Goal: Task Accomplishment & Management: Manage account settings

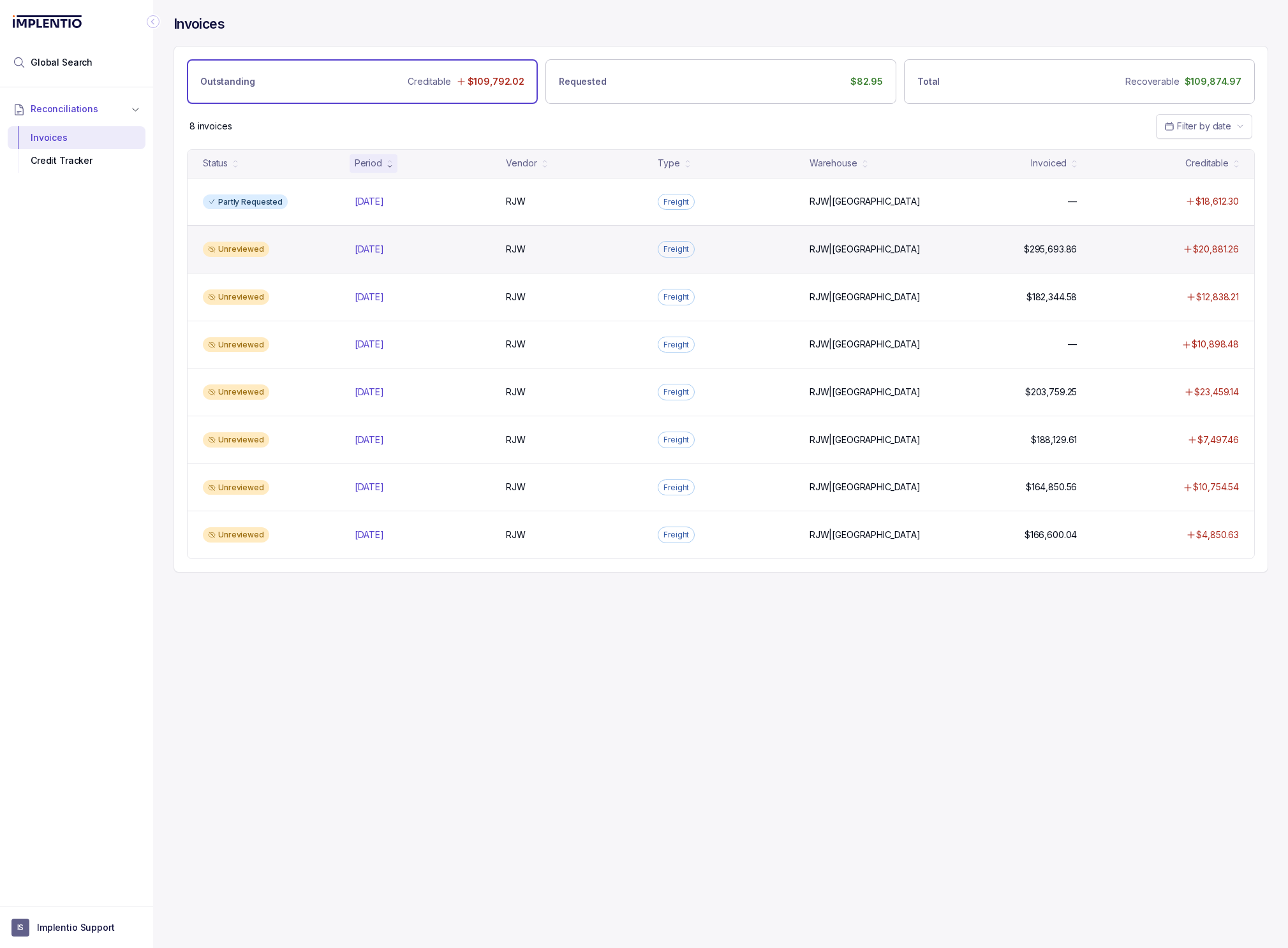
click at [483, 260] on div "Unreviewed [DATE] [DATE] RJW RJW Freight RJW|[GEOGRAPHIC_DATA] RJW|IL $295,693.…" at bounding box center [720, 249] width 1067 height 48
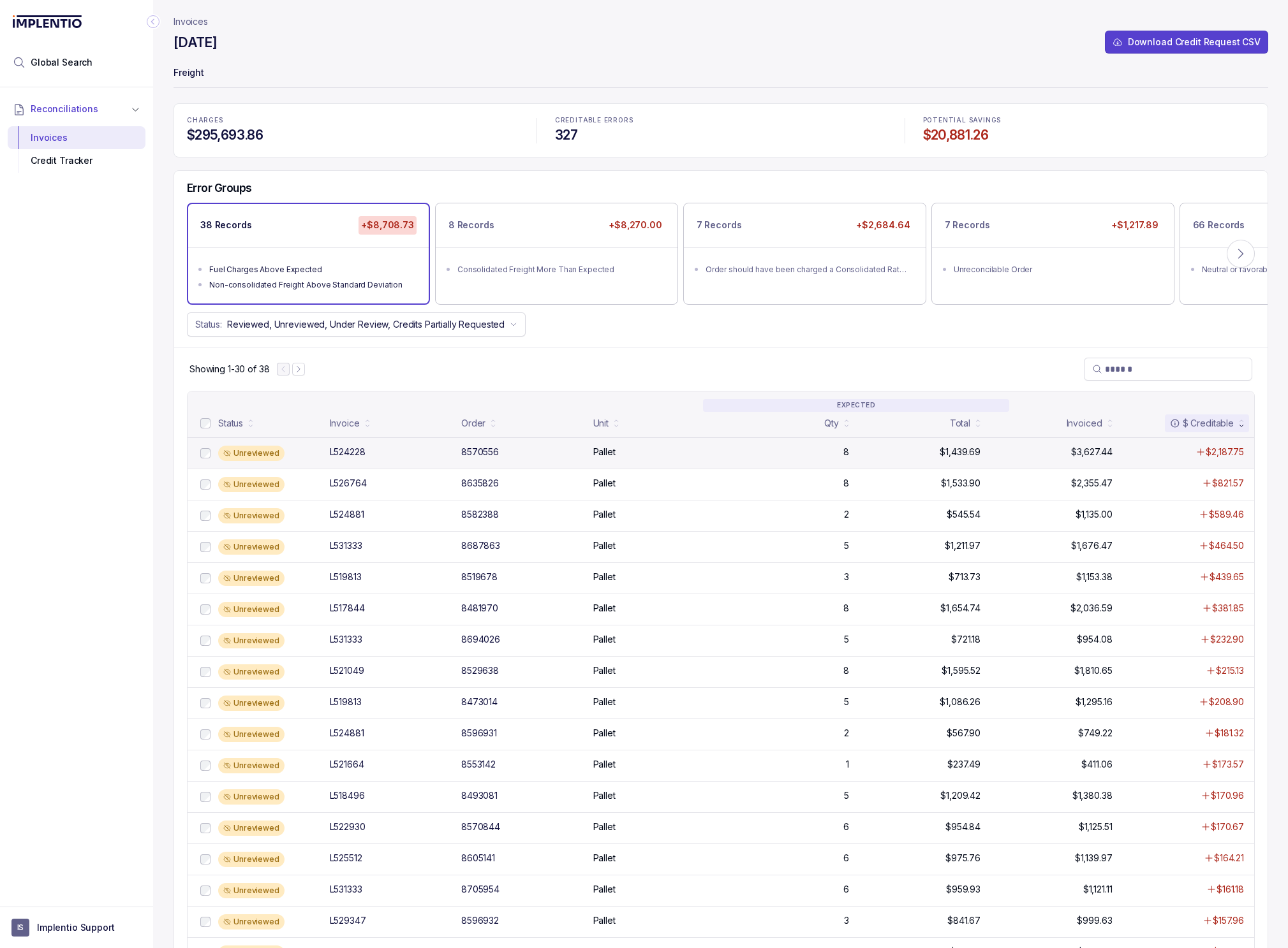
click at [552, 448] on div "8570556" at bounding box center [523, 451] width 124 height 13
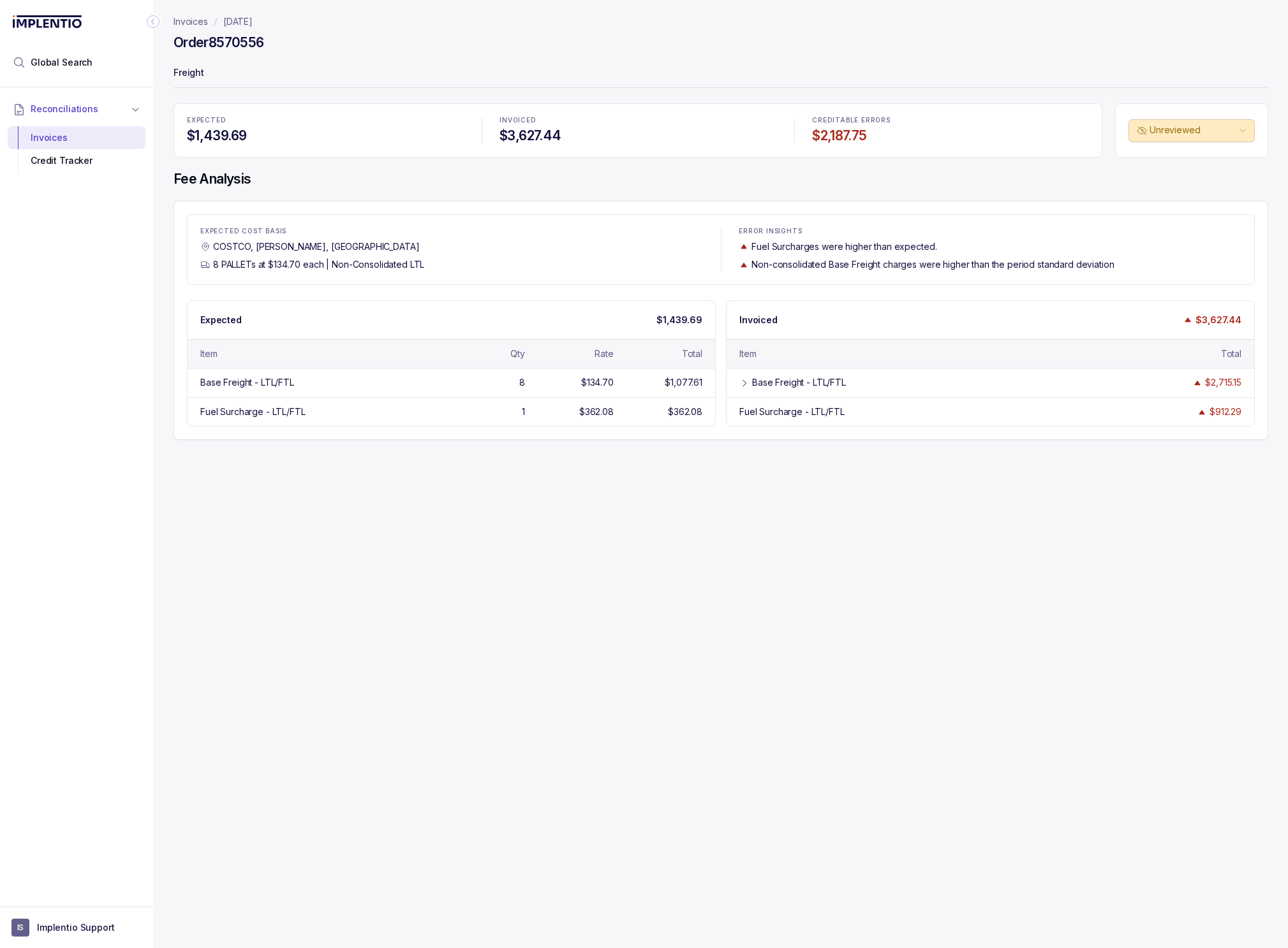
click at [384, 707] on div "Invoices [DATE] Order 8570556 Freight EXPECTED $1,439.69 INVOICED $3,627.44 CRE…" at bounding box center [715, 474] width 1125 height 948
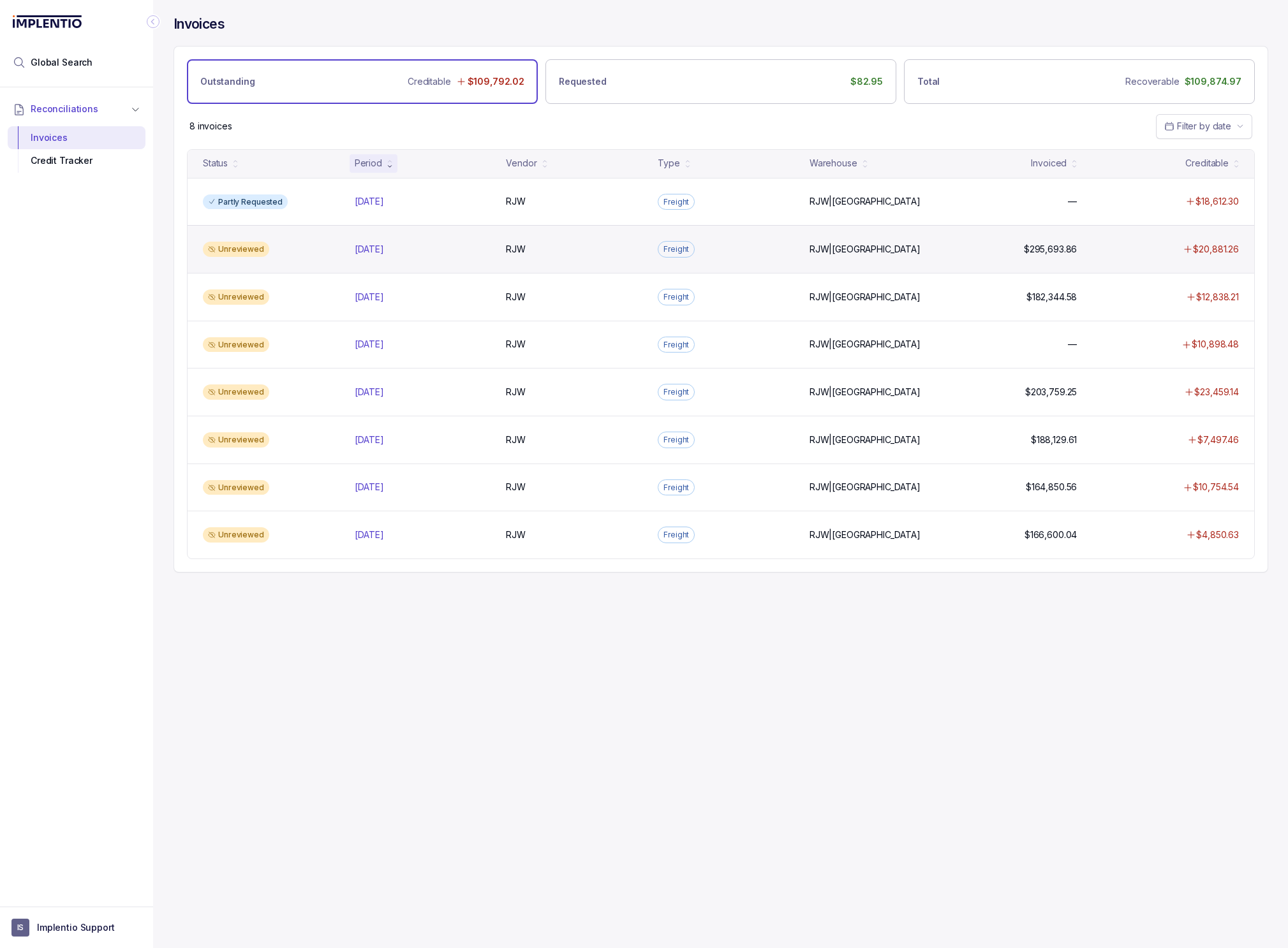
click at [540, 238] on div "Unreviewed [DATE] [DATE] RJW RJW Freight RJW|[GEOGRAPHIC_DATA] RJW|IL $295,693.…" at bounding box center [720, 249] width 1067 height 48
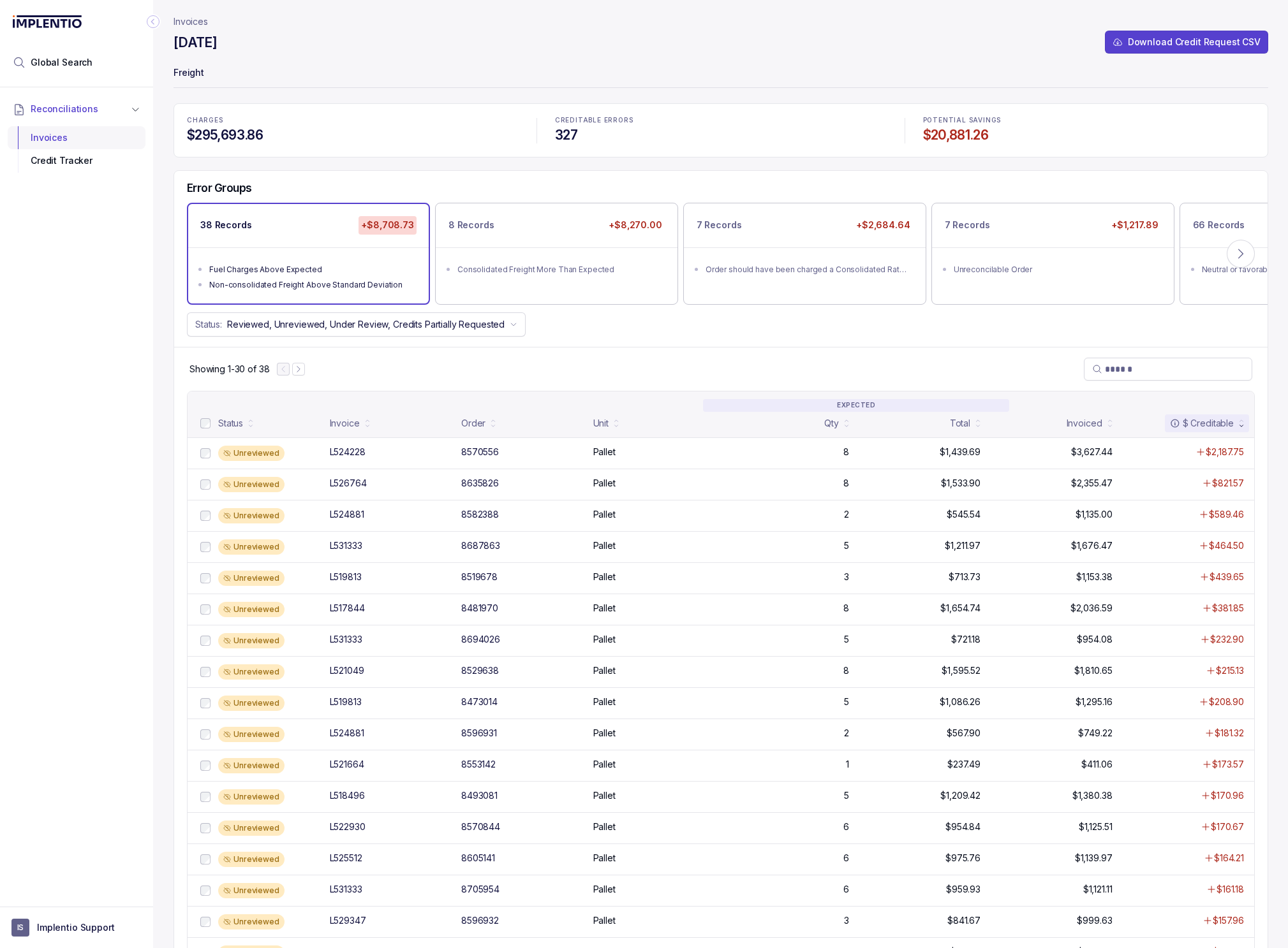
click at [49, 142] on div "Invoices" at bounding box center [77, 138] width 117 height 23
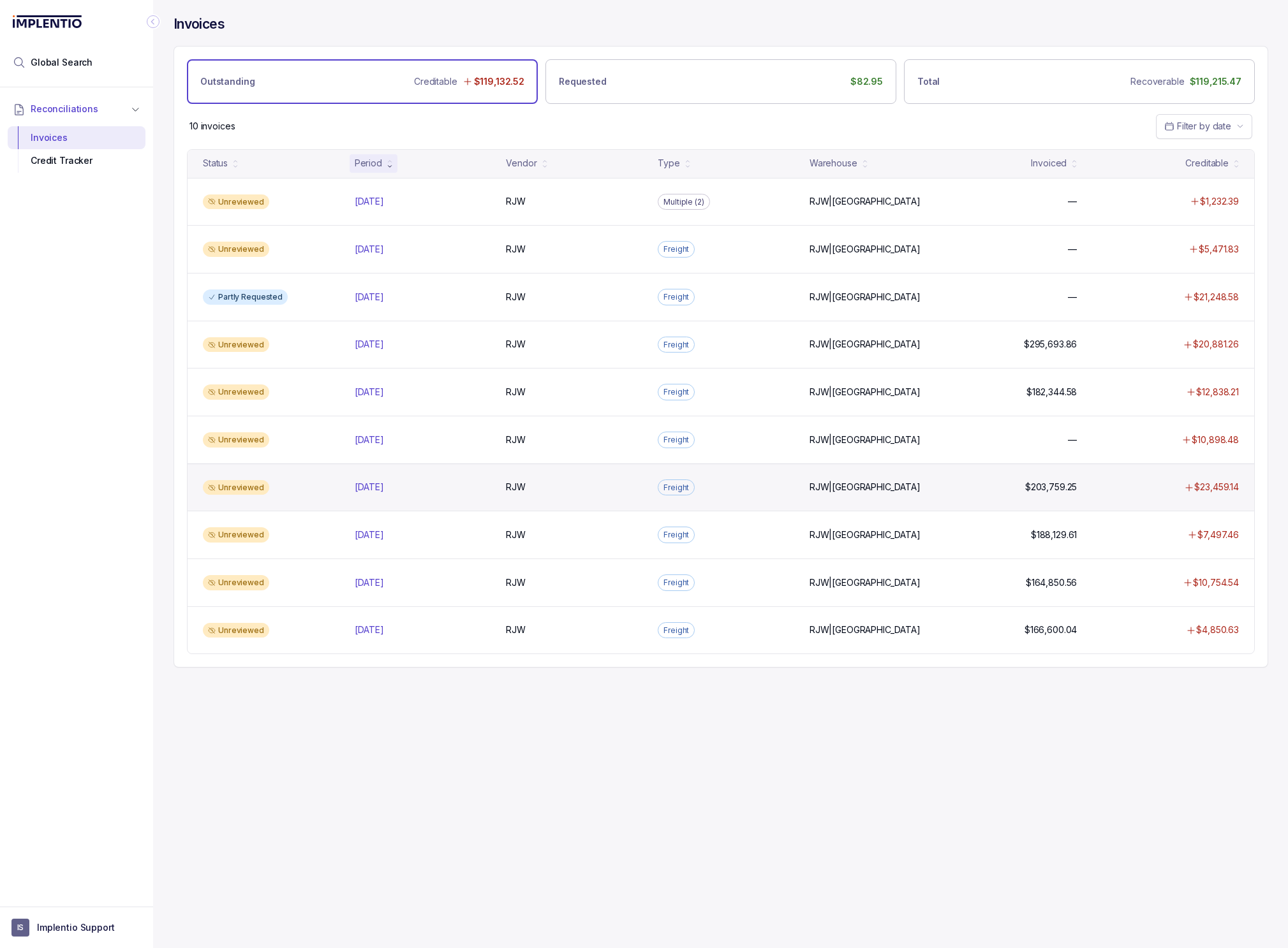
drag, startPoint x: 441, startPoint y: 825, endPoint x: 267, endPoint y: 485, distance: 381.9
click at [441, 823] on div "Invoices Outstanding Creditable $119,132.52 Requested $82.95 Total Recoverable …" at bounding box center [715, 474] width 1125 height 948
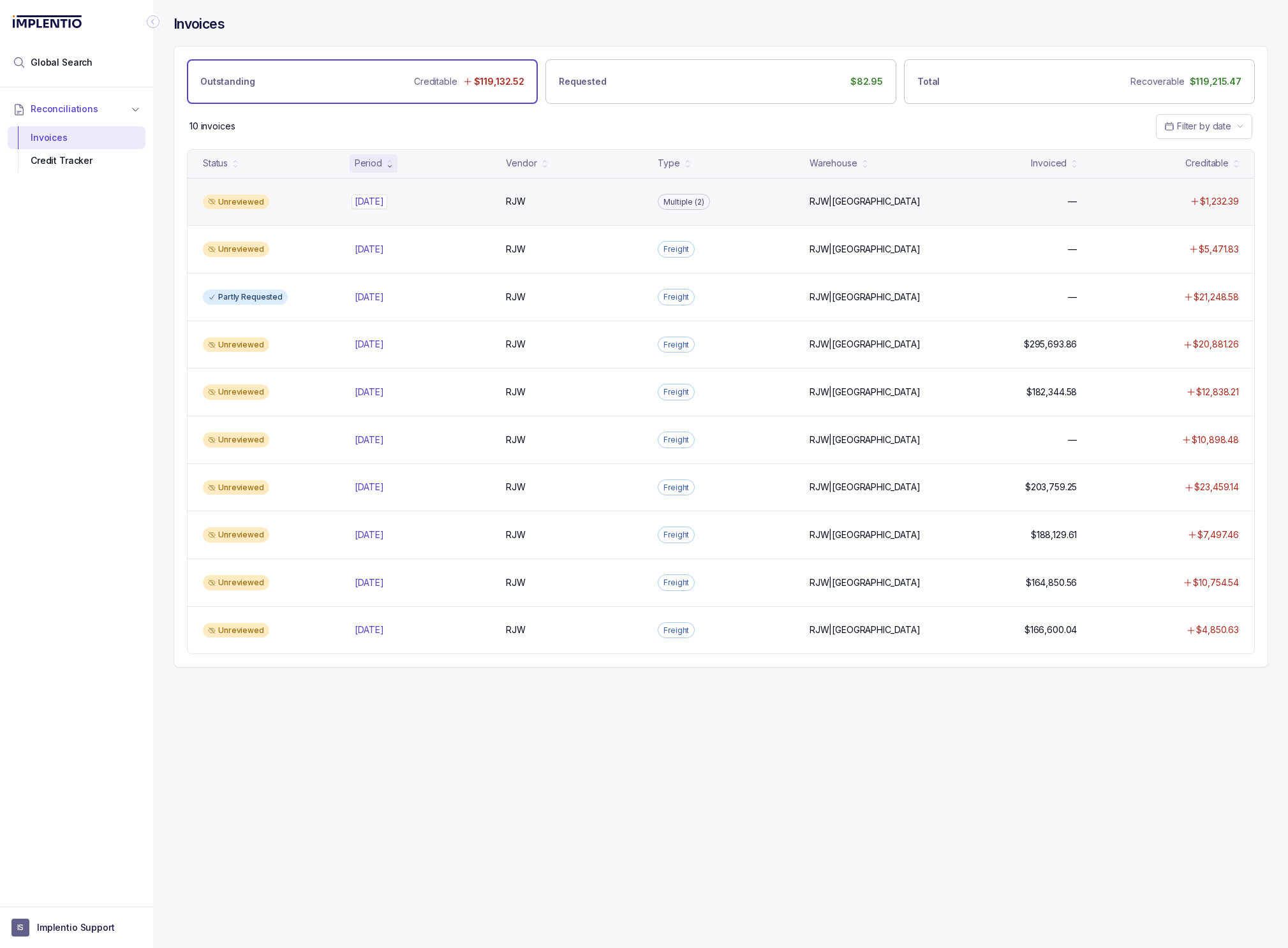
click at [463, 196] on div "Sep 2025 Sep 2025" at bounding box center [422, 201] width 136 height 13
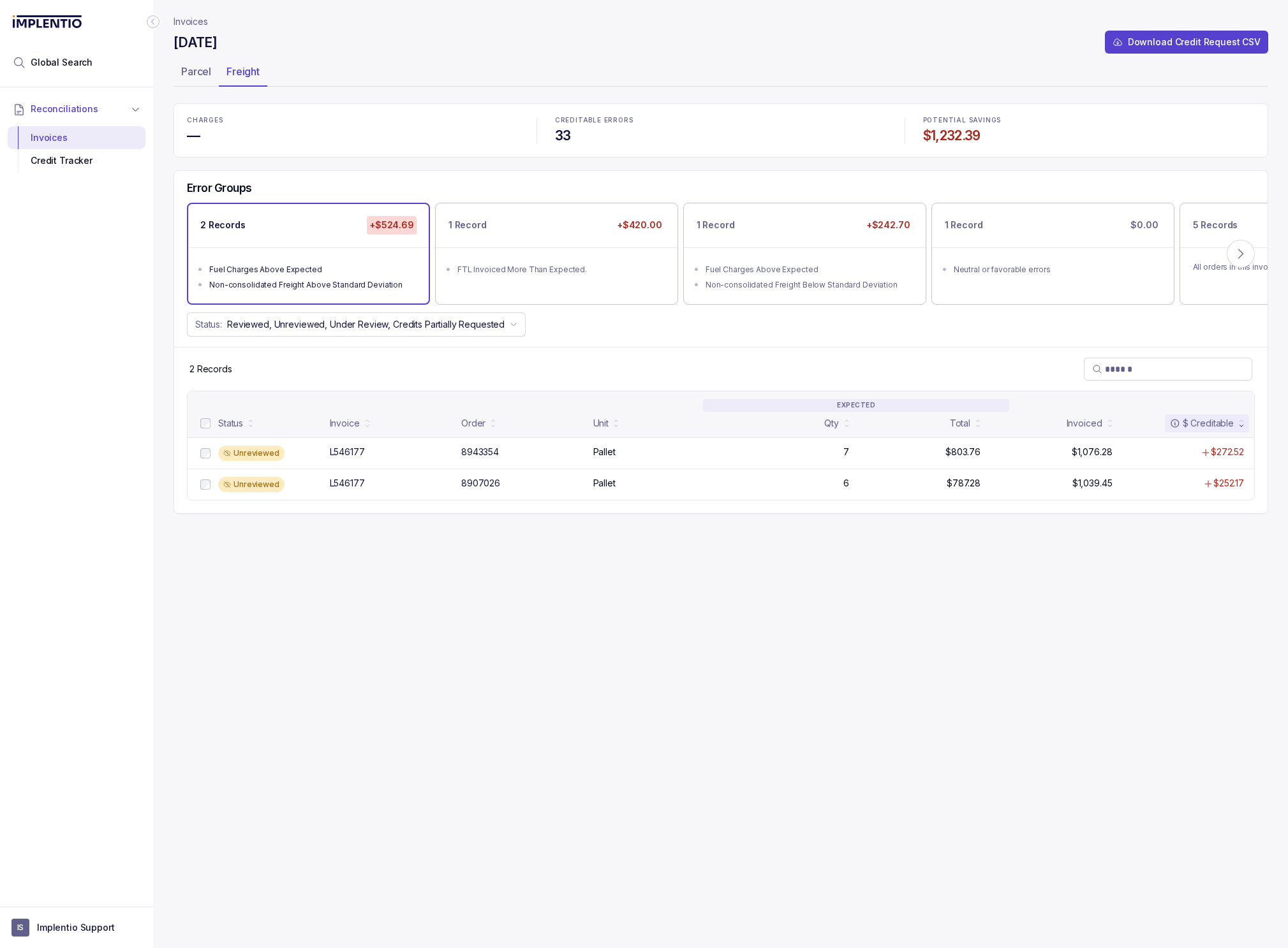
drag, startPoint x: 519, startPoint y: 634, endPoint x: 349, endPoint y: 286, distance: 387.3
click at [522, 621] on div "Invoices September 2025 Download Credit Request CSV Parcel Freight CHARGES — CR…" at bounding box center [720, 474] width 1095 height 948
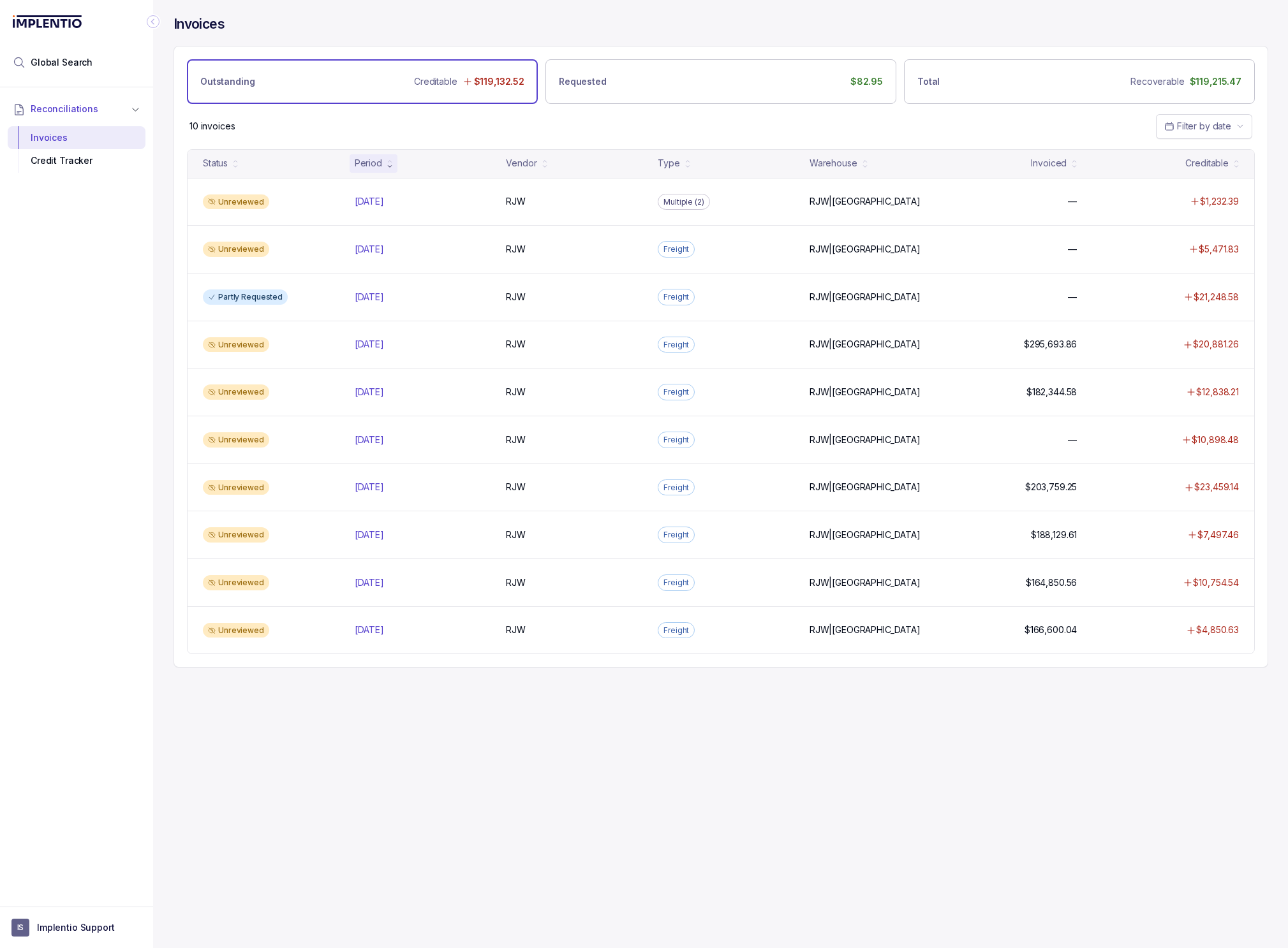
click at [657, 135] on div "10 invoices Filter by date" at bounding box center [720, 126] width 1093 height 44
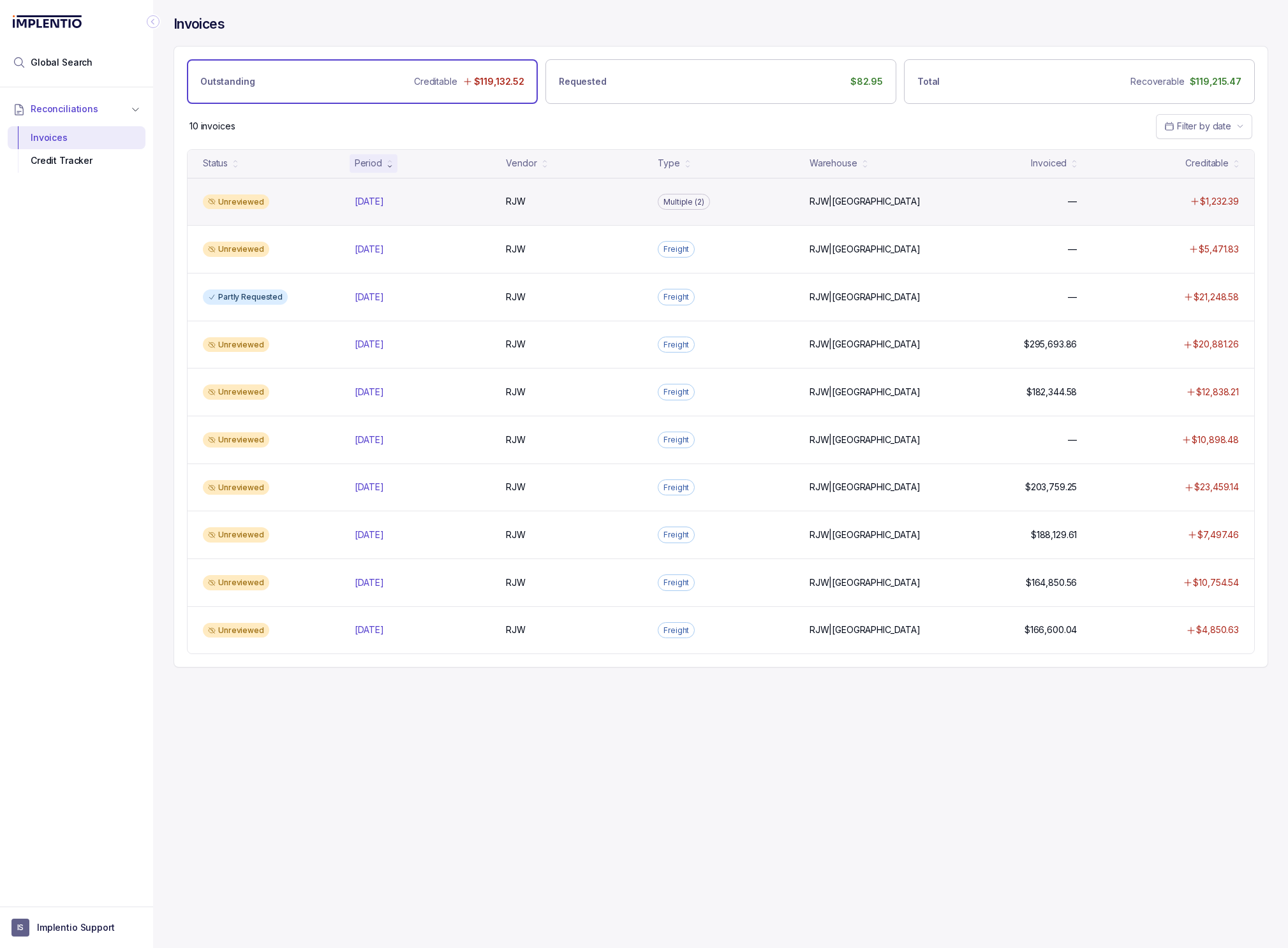
click at [693, 200] on p "Multiple (2)" at bounding box center [684, 202] width 41 height 13
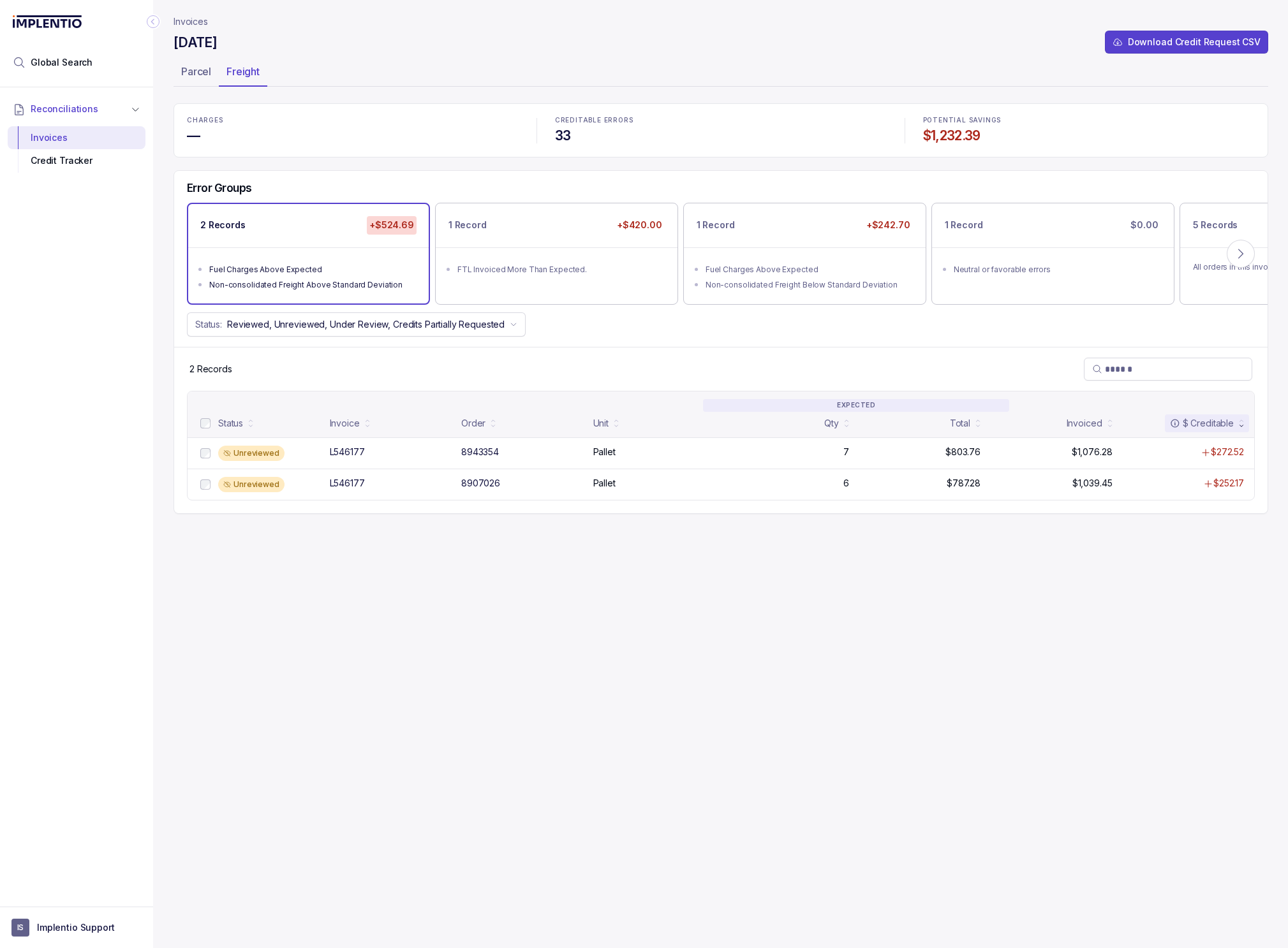
click at [692, 595] on div "Invoices September 2025 Download Credit Request CSV Parcel Freight CHARGES — CR…" at bounding box center [720, 474] width 1095 height 948
click at [694, 603] on div "Invoices September 2025 Download Credit Request CSV Parcel Freight CHARGES — CR…" at bounding box center [720, 474] width 1095 height 948
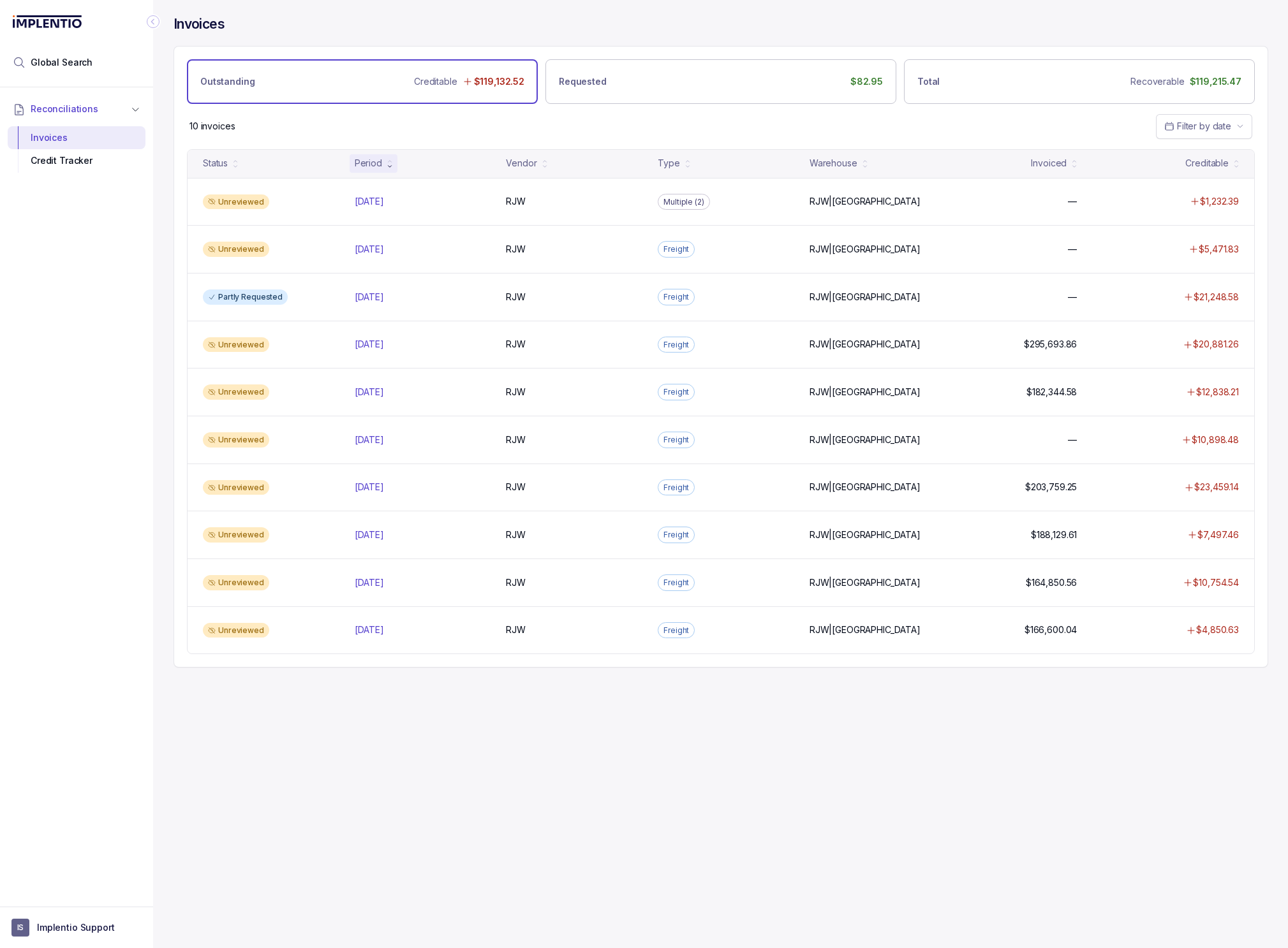
click at [611, 872] on div "Invoices Outstanding Creditable $119,132.52 Requested $82.95 Total Recoverable …" at bounding box center [715, 474] width 1125 height 948
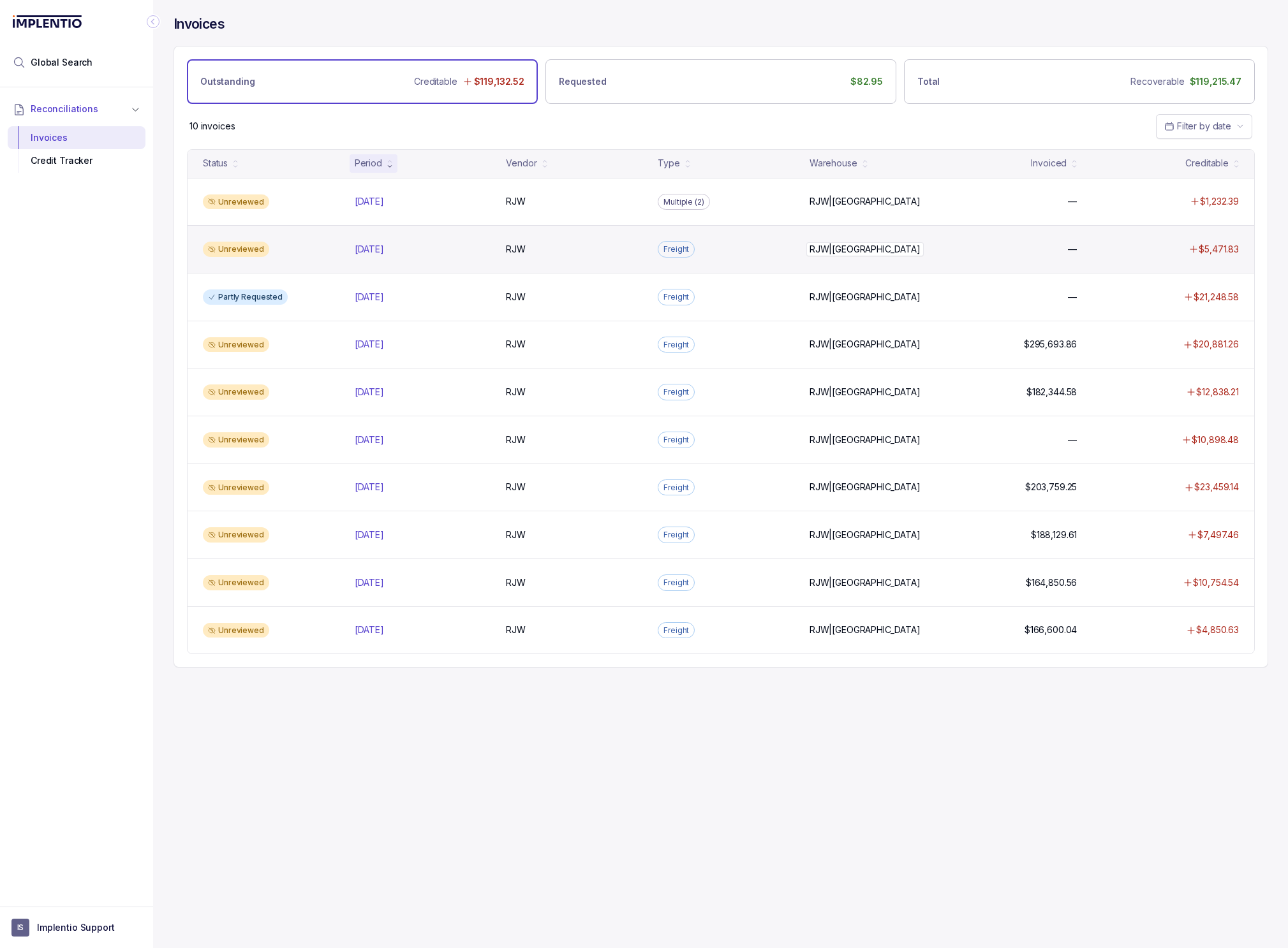
click at [815, 249] on div "RJW|IL RJW|IL" at bounding box center [864, 249] width 111 height 13
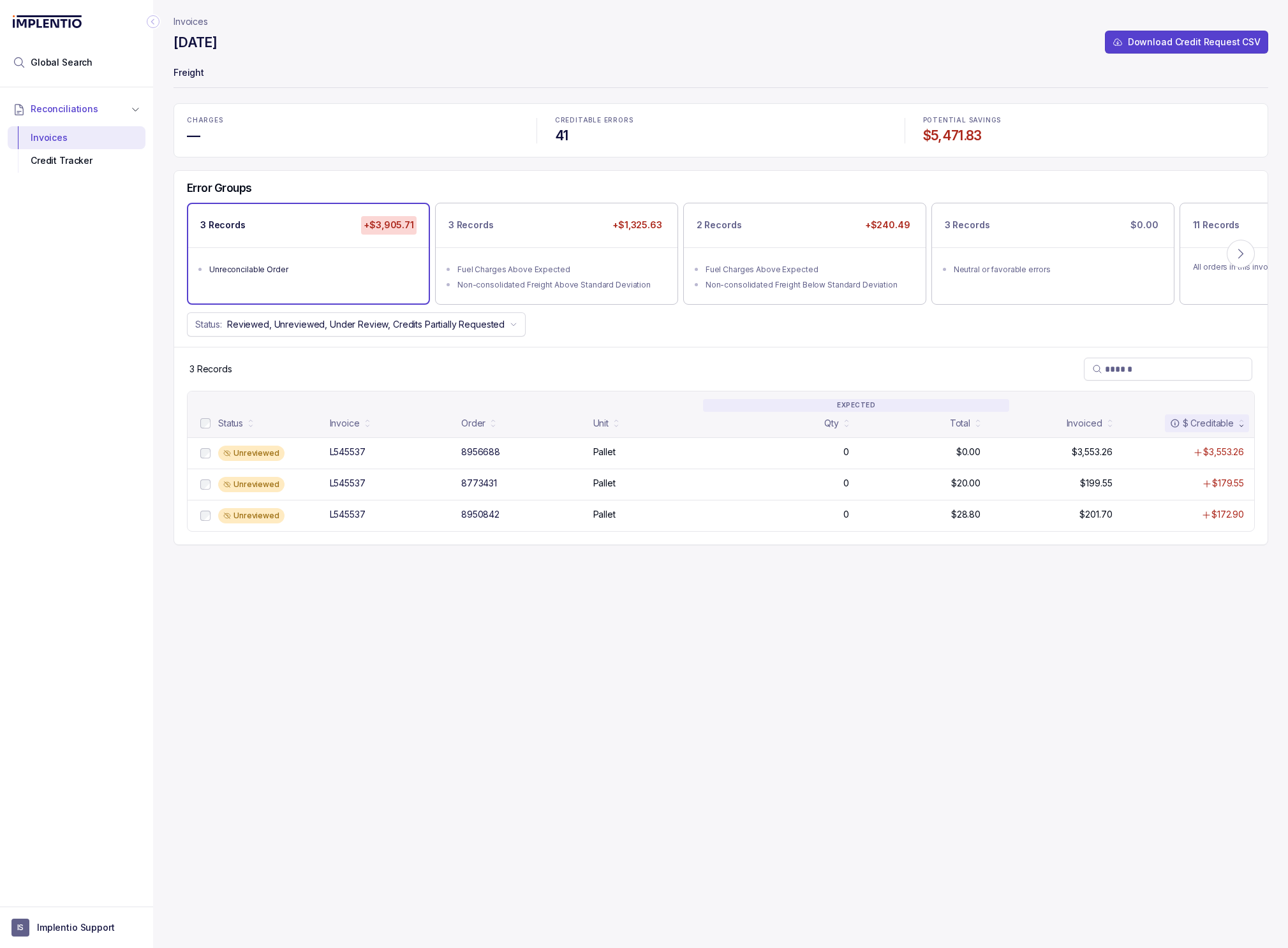
click at [802, 579] on div "Invoices September 2025 Download Credit Request CSV Freight CHARGES — CREDITABL…" at bounding box center [720, 474] width 1095 height 948
click at [94, 828] on div "Reconciliations Invoices Credit Tracker" at bounding box center [76, 493] width 153 height 812
click at [17, 929] on span "IS" at bounding box center [20, 928] width 18 height 18
click at [64, 898] on p "Logout" at bounding box center [84, 900] width 106 height 13
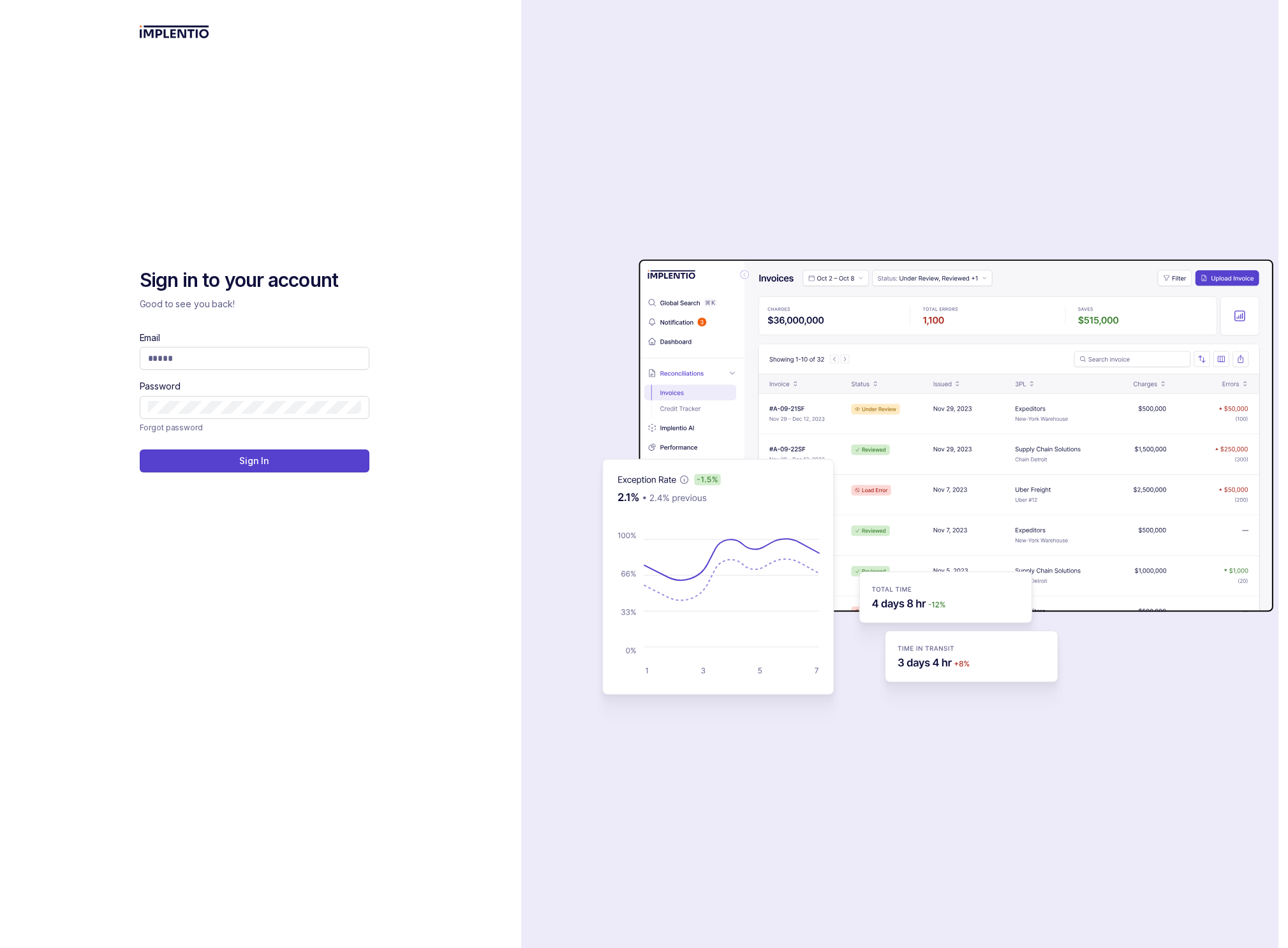
drag, startPoint x: 384, startPoint y: 205, endPoint x: 255, endPoint y: 389, distance: 224.7
click at [384, 222] on div "Sign in to your account Good to see you back! Email Password Forgot password Si…" at bounding box center [260, 474] width 521 height 948
click at [234, 352] on input "Email" at bounding box center [254, 358] width 213 height 13
paste input "**********"
type input "**********"
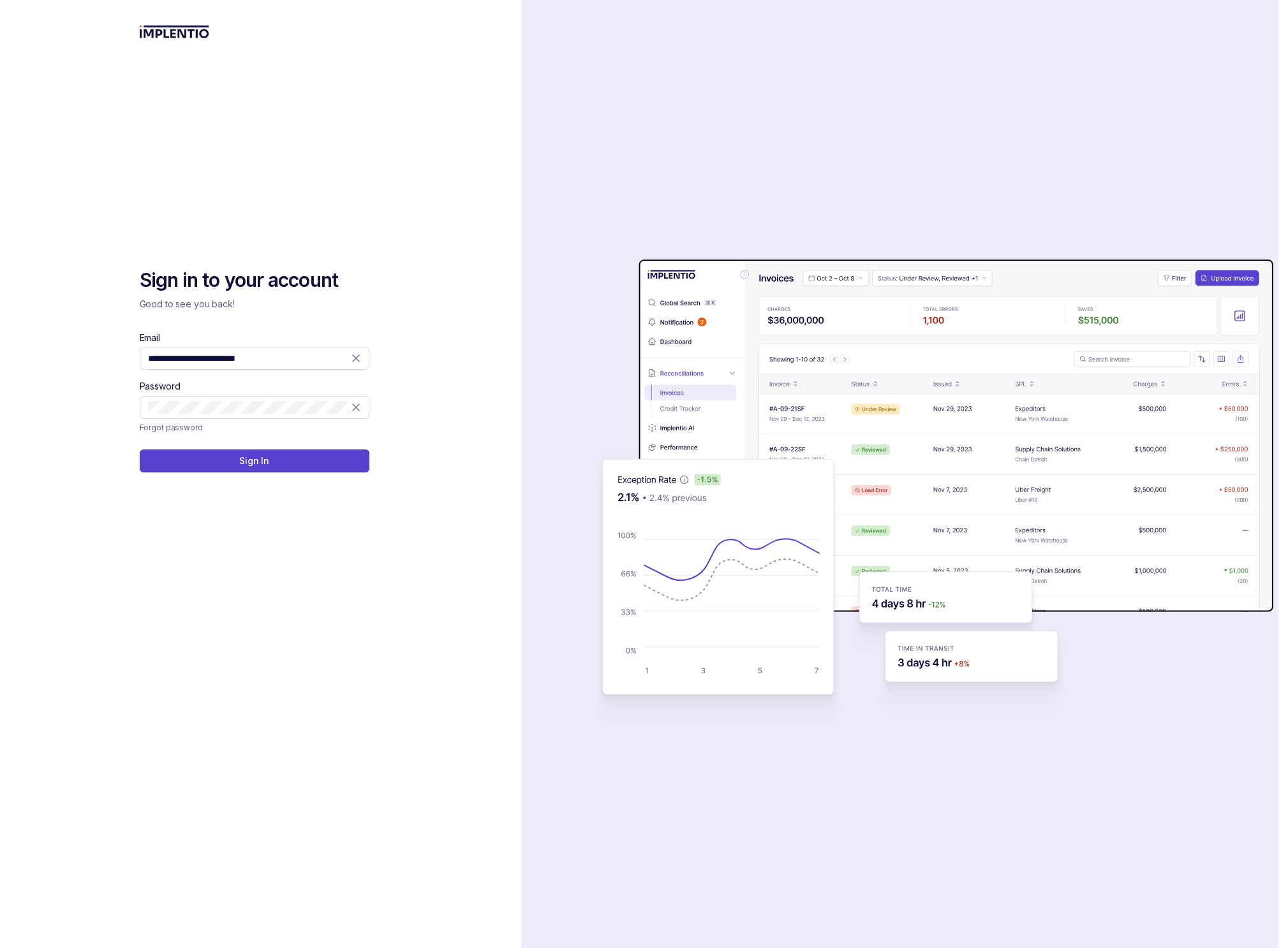
click at [274, 477] on div "**********" at bounding box center [261, 595] width 242 height 655
click at [275, 469] on button "Sign In" at bounding box center [254, 460] width 230 height 23
click at [295, 764] on div "**********" at bounding box center [261, 595] width 242 height 655
